Goal: Transaction & Acquisition: Purchase product/service

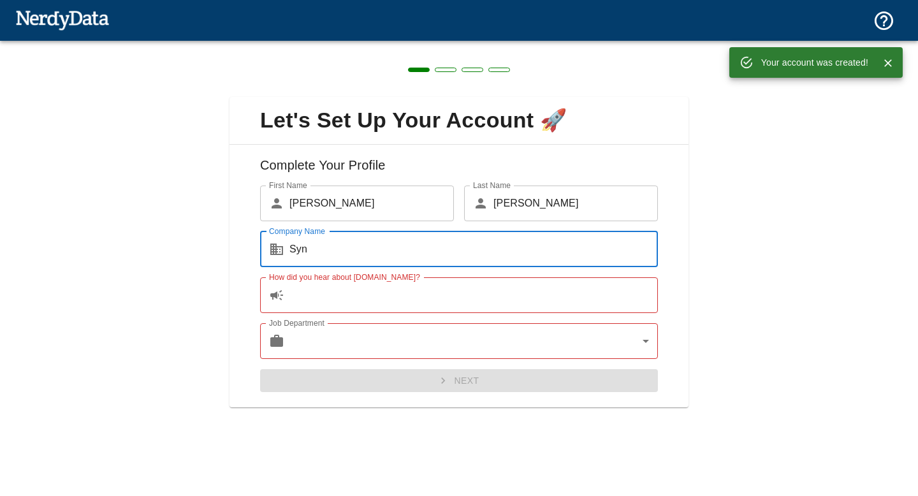
type input "Syn"
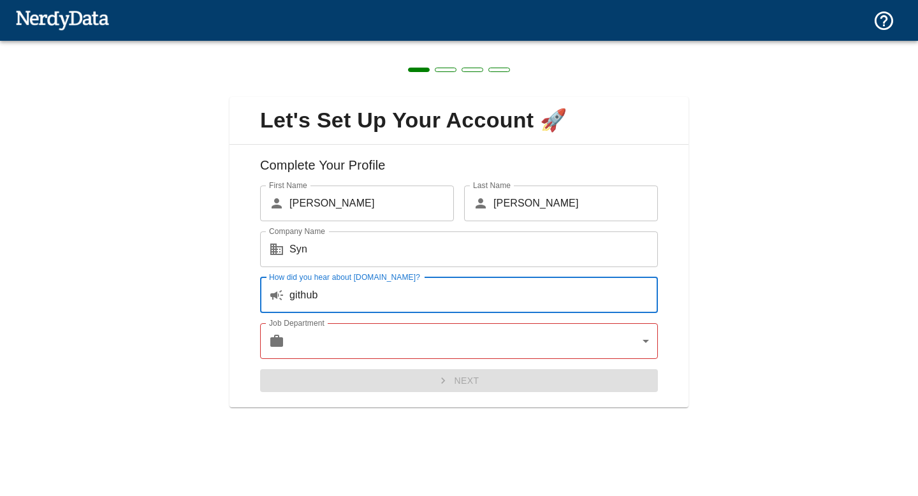
type input "github"
click at [441, 45] on body "Technologies Domains Pricing Products Create a Report Create a list of websites…" at bounding box center [459, 22] width 918 height 45
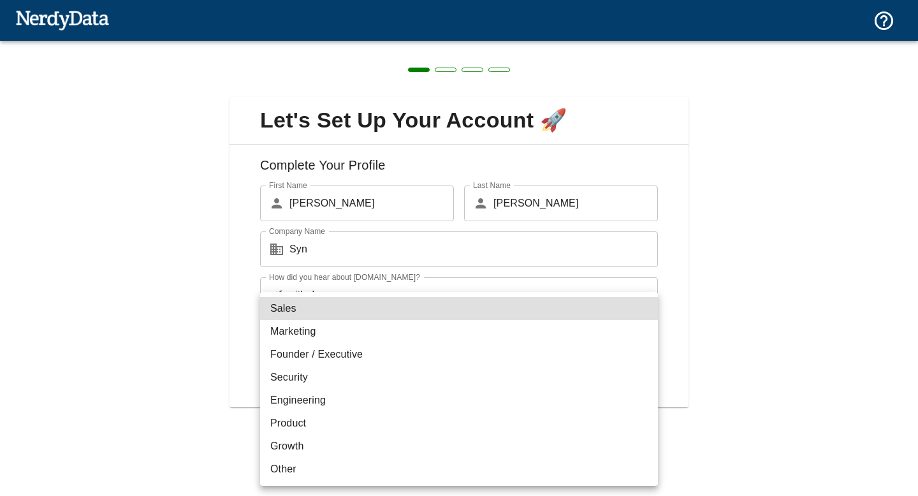
click at [391, 457] on li "Other" at bounding box center [459, 468] width 398 height 23
type input "other"
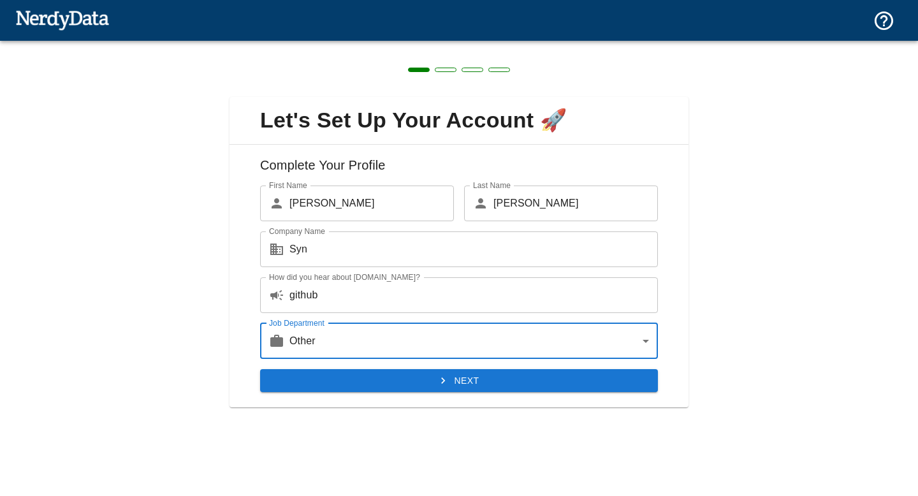
click at [432, 385] on button "Next" at bounding box center [459, 381] width 398 height 24
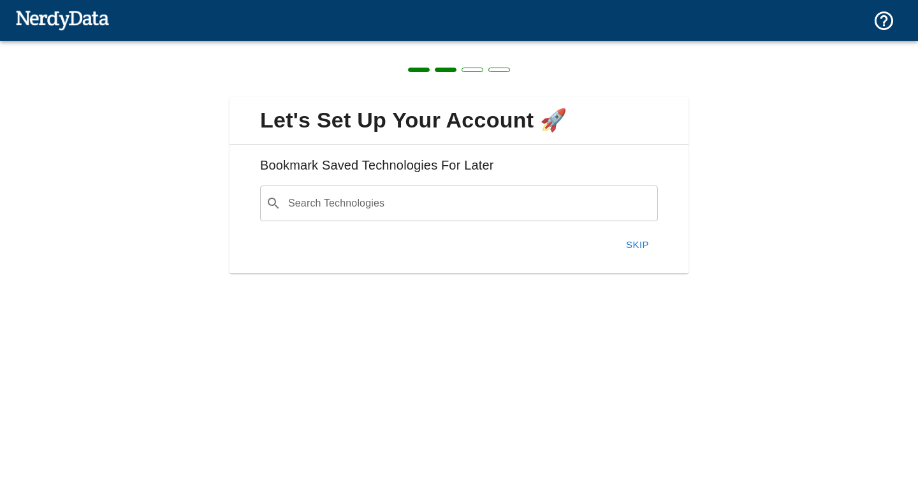
click at [632, 242] on button "Skip" at bounding box center [637, 244] width 41 height 27
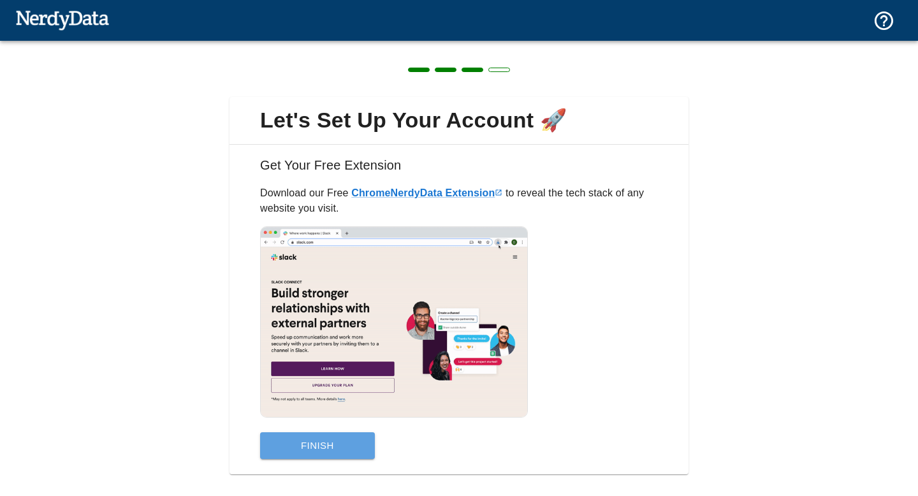
click at [325, 456] on button "Finish" at bounding box center [317, 445] width 115 height 27
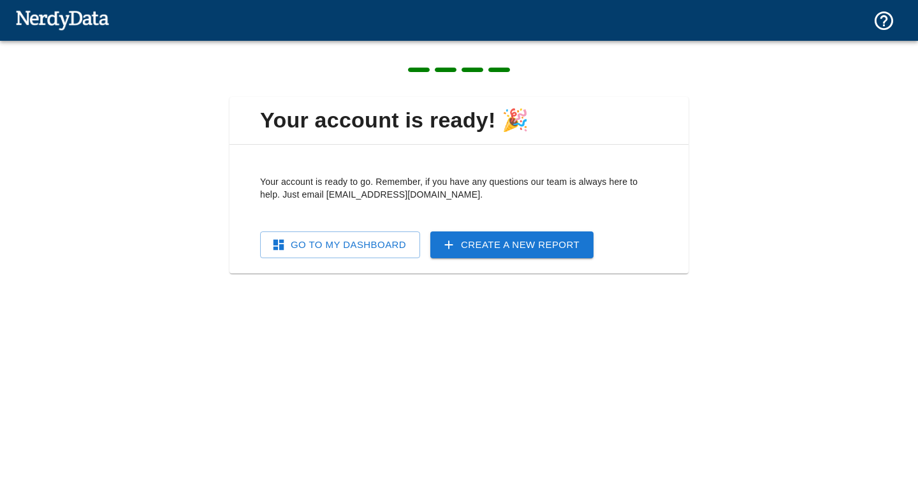
click at [468, 238] on link "Create a New Report" at bounding box center [511, 244] width 163 height 27
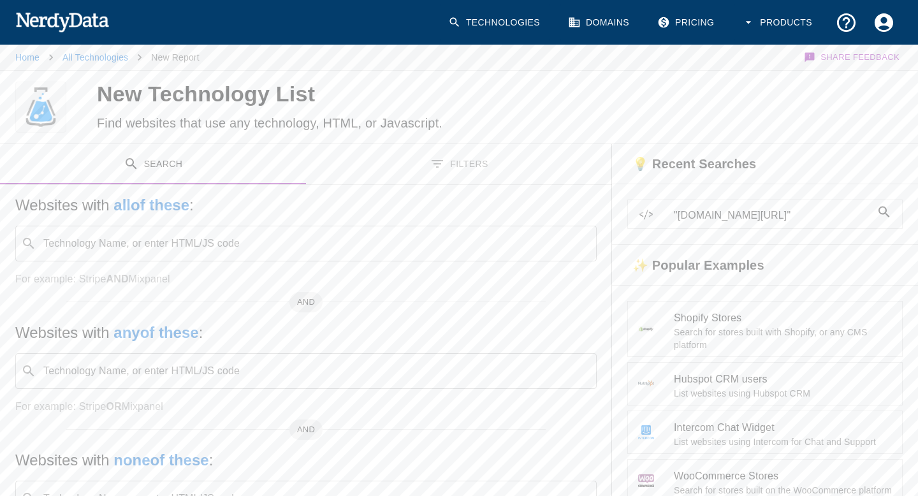
click at [285, 233] on input "Technology Name, or enter HTML/JS code" at bounding box center [315, 243] width 549 height 24
paste input "[DOMAIN_NAME][URL]"
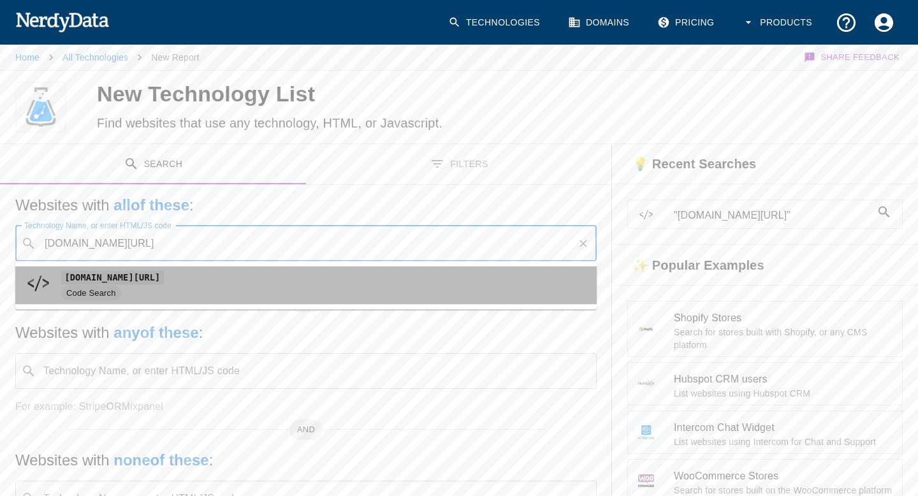
click at [270, 284] on span "[DOMAIN_NAME][URL]" at bounding box center [323, 277] width 525 height 15
type input "[DOMAIN_NAME][URL]"
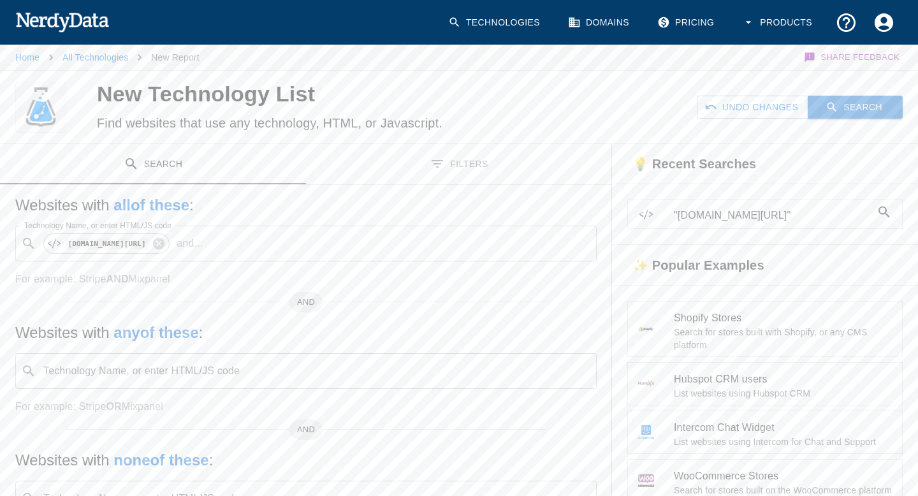
click at [856, 104] on button "Search" at bounding box center [854, 108] width 95 height 24
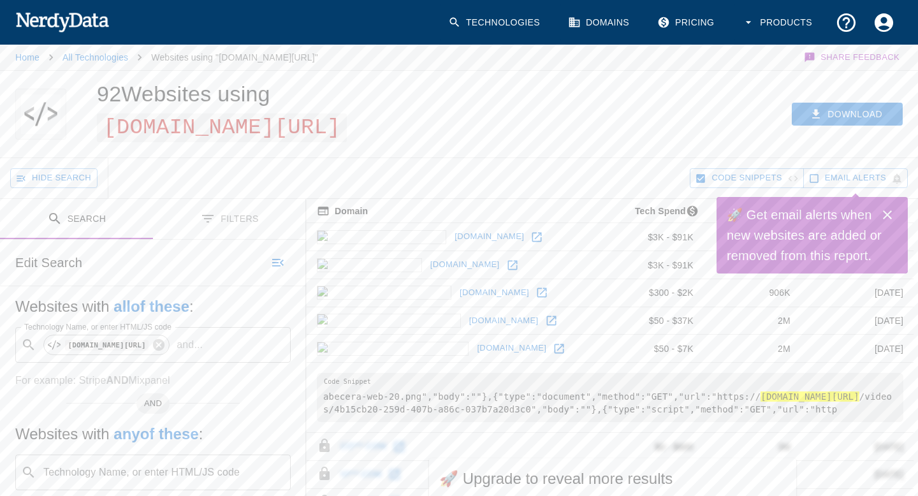
click at [887, 212] on icon "Close" at bounding box center [886, 214] width 15 height 15
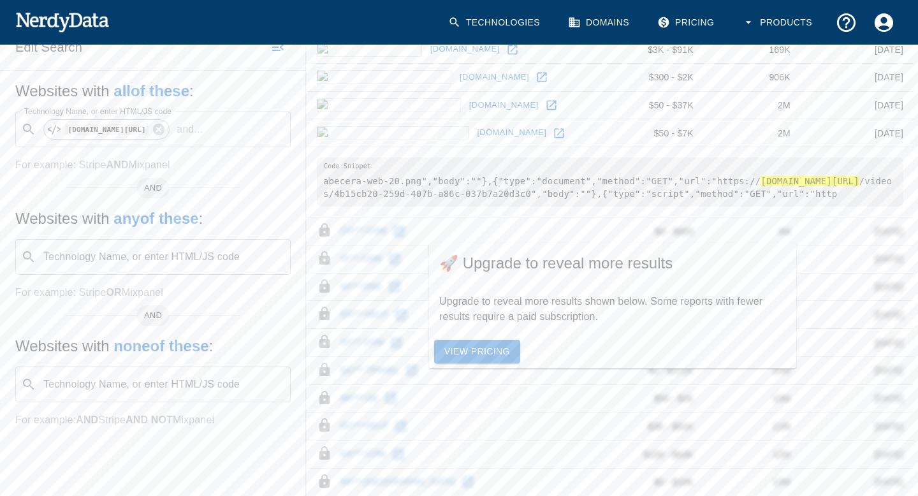
scroll to position [233, 0]
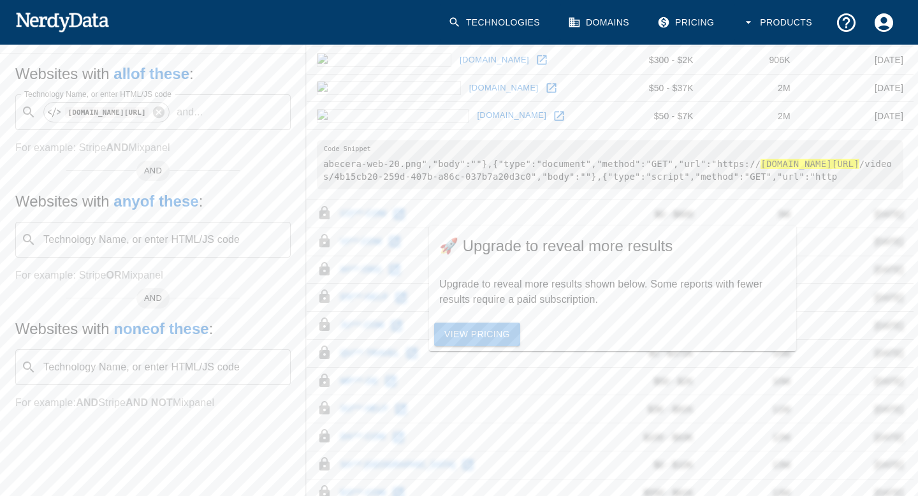
click at [461, 329] on link "View Pricing" at bounding box center [477, 334] width 86 height 24
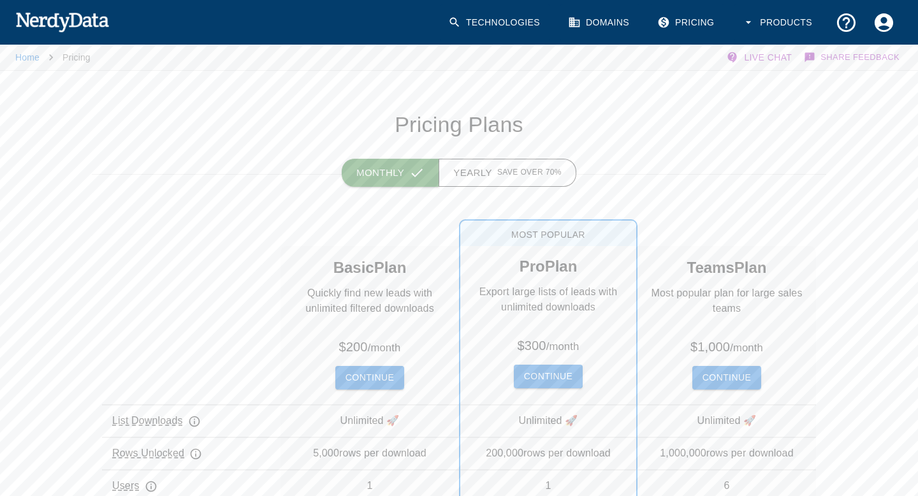
scroll to position [72, 0]
